Goal: Task Accomplishment & Management: Manage account settings

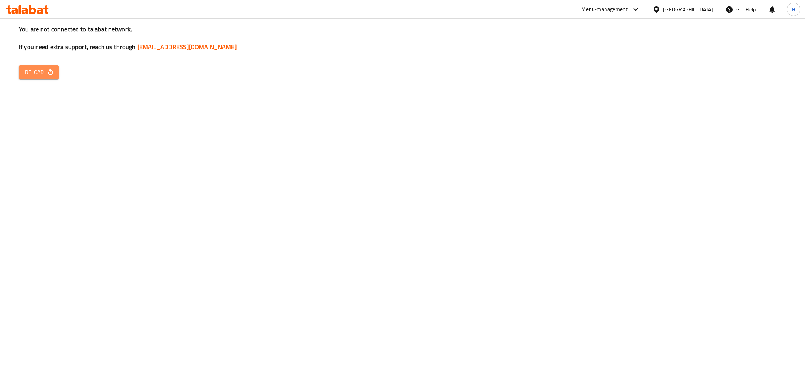
click at [44, 70] on span "Reload" at bounding box center [39, 72] width 28 height 9
click at [39, 71] on span "Reload" at bounding box center [39, 72] width 28 height 9
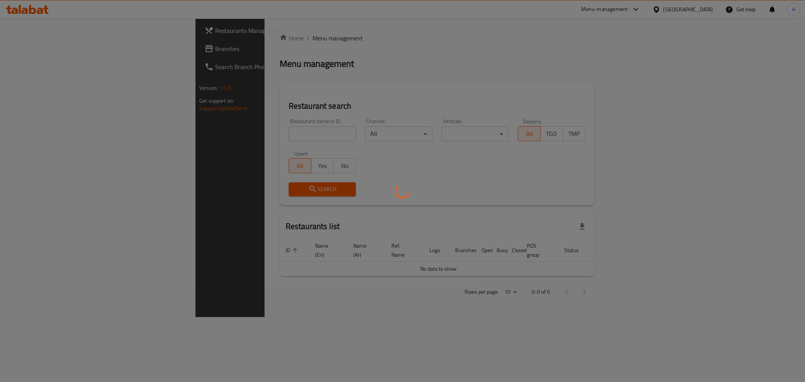
click at [241, 138] on div at bounding box center [402, 191] width 805 height 382
click at [241, 134] on div at bounding box center [402, 191] width 805 height 382
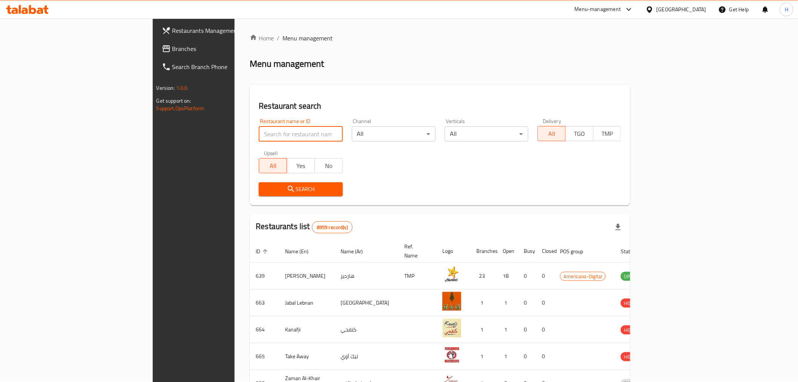
click at [259, 132] on input "search" at bounding box center [301, 133] width 84 height 15
type input "mcd"
click button "Search" at bounding box center [301, 189] width 84 height 14
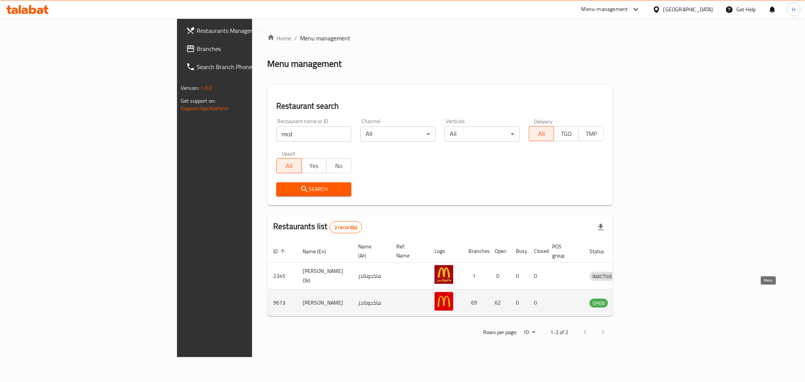
click at [639, 300] on icon "enhanced table" at bounding box center [634, 303] width 8 height 6
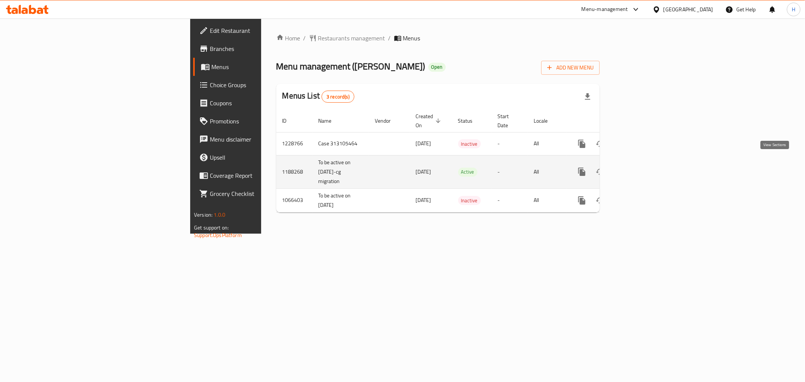
click at [641, 167] on icon "enhanced table" at bounding box center [636, 171] width 9 height 9
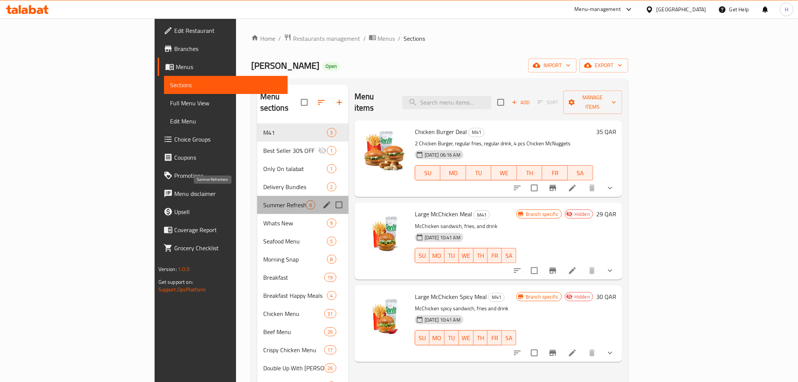
click at [263, 200] on span "Summer Refreshers" at bounding box center [284, 204] width 43 height 9
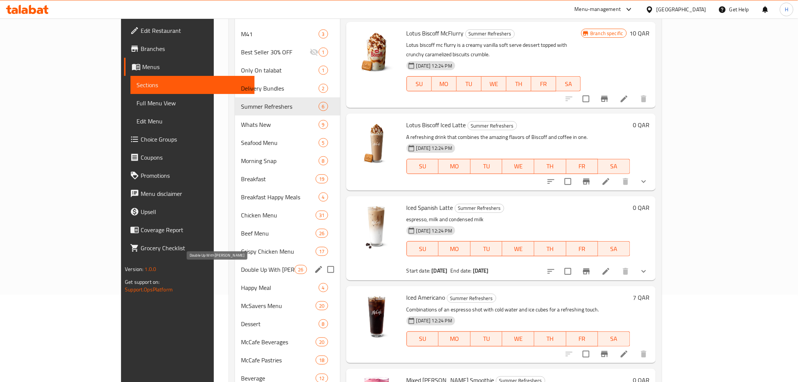
scroll to position [152, 0]
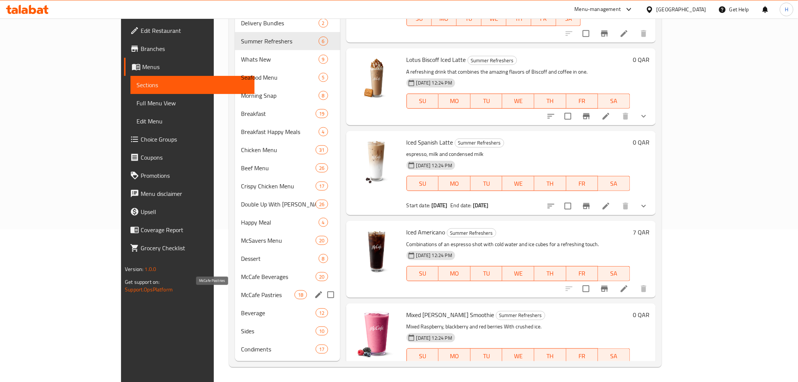
click at [241, 290] on span "McCafe Pastries" at bounding box center [268, 294] width 54 height 9
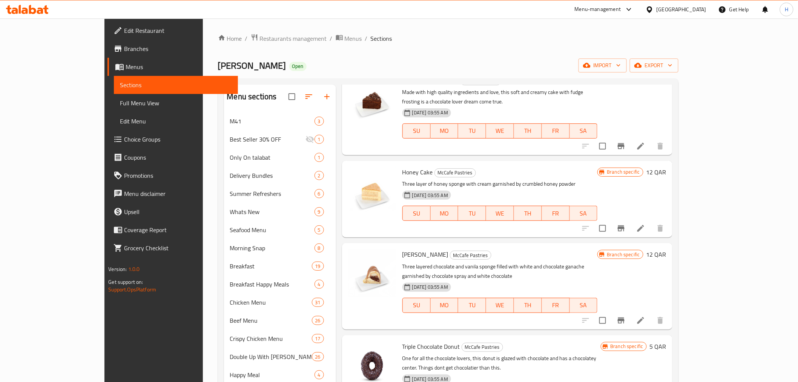
scroll to position [335, 0]
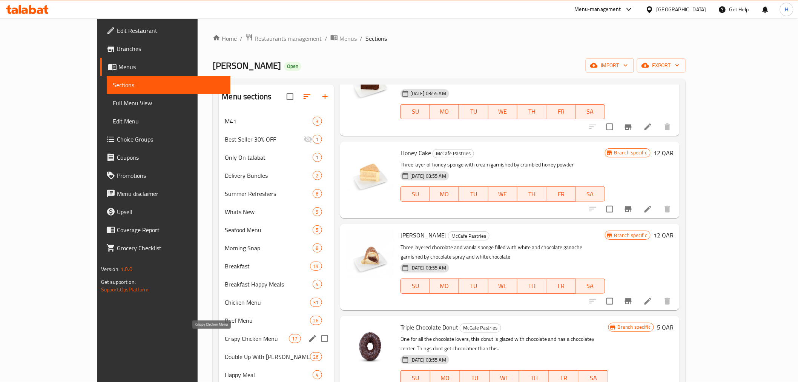
click at [225, 335] on span "Crispy Chicken Menu" at bounding box center [257, 338] width 64 height 9
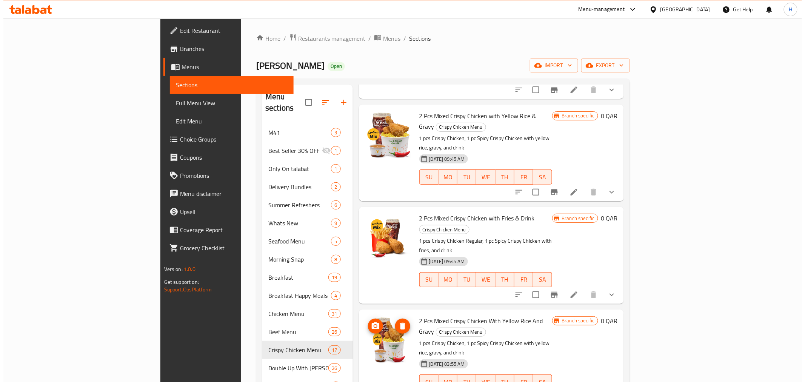
scroll to position [587, 0]
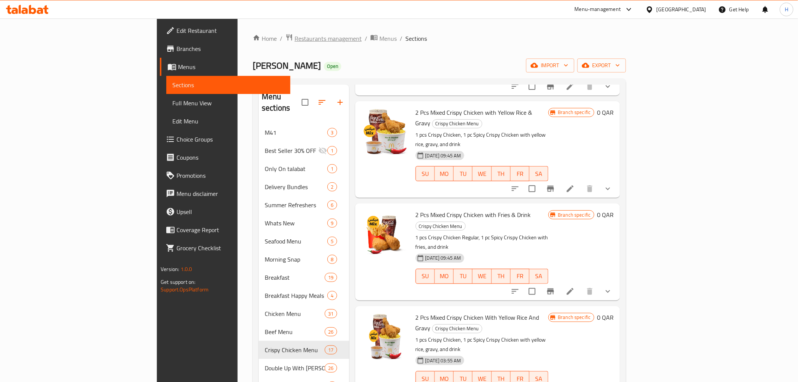
click at [295, 36] on span "Restaurants management" at bounding box center [328, 38] width 67 height 9
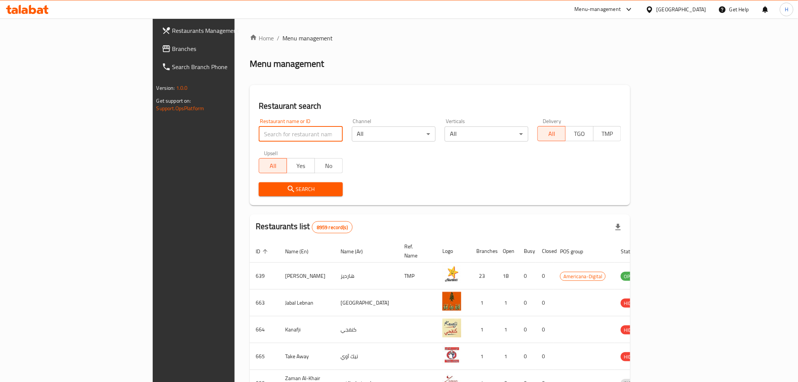
click at [259, 138] on input "search" at bounding box center [301, 133] width 84 height 15
type input "mcd"
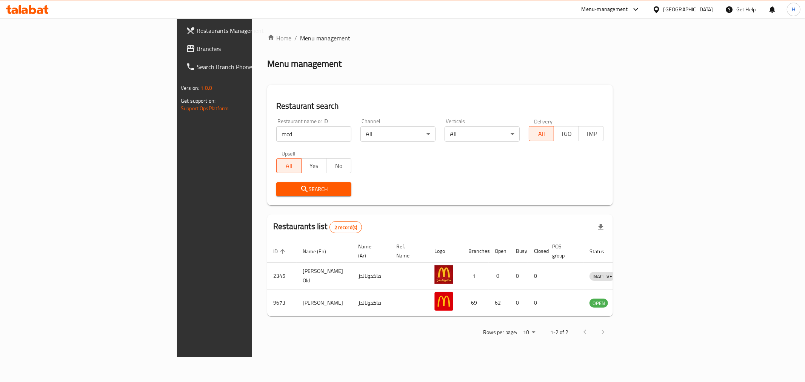
drag, startPoint x: 252, startPoint y: 130, endPoint x: 278, endPoint y: 157, distance: 37.9
click at [276, 130] on input "mcd" at bounding box center [313, 133] width 75 height 15
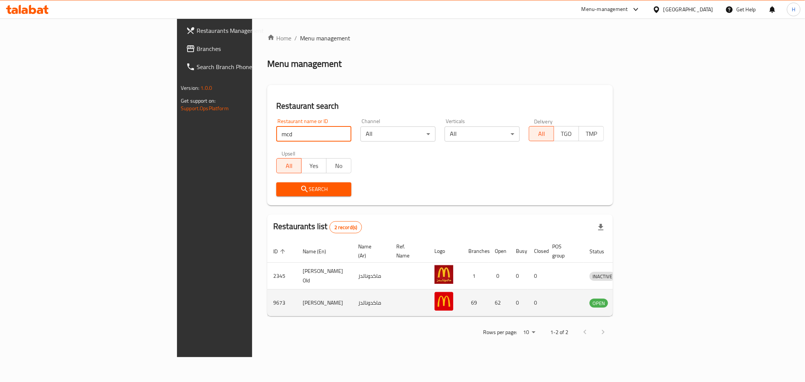
click at [650, 292] on td "enhanced table" at bounding box center [637, 302] width 26 height 27
click at [639, 298] on icon "enhanced table" at bounding box center [634, 302] width 9 height 9
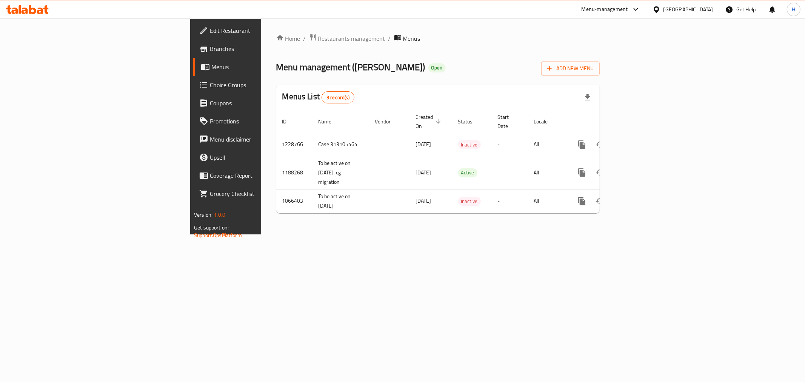
click at [210, 52] on span "Branches" at bounding box center [264, 48] width 109 height 9
